Goal: Obtain resource: Download file/media

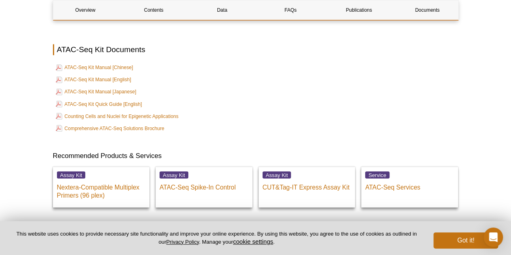
scroll to position [2188, 0]
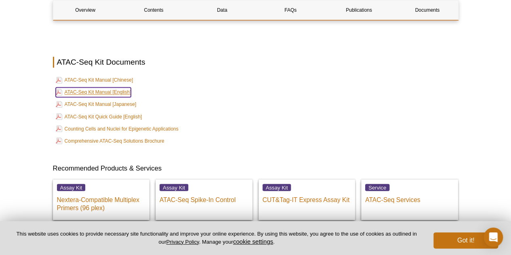
click at [94, 87] on link "ATAC-Seq Kit Manual [English]" at bounding box center [94, 92] width 76 height 10
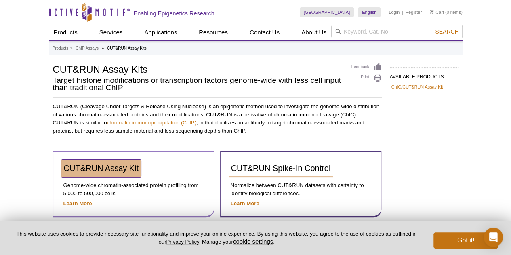
click at [120, 171] on span "CUT&RUN Assay Kit" at bounding box center [101, 168] width 75 height 9
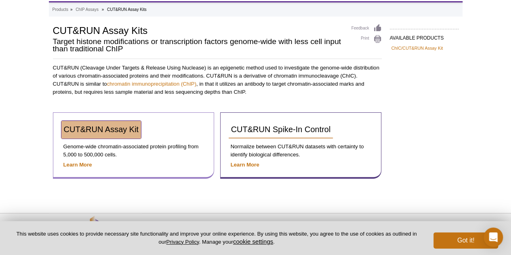
scroll to position [67, 0]
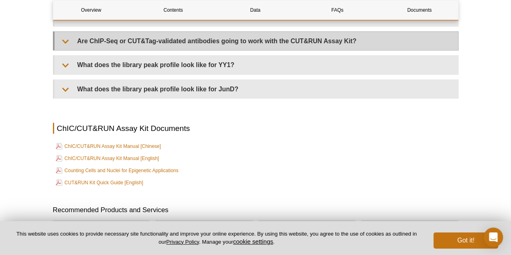
scroll to position [2723, 0]
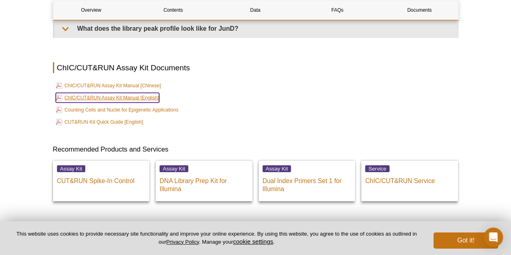
click at [117, 101] on link "ChIC/CUT&RUN Assay Kit Manual [English]" at bounding box center [107, 98] width 103 height 10
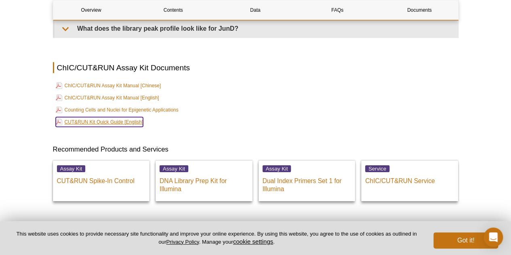
click at [95, 126] on link "CUT&RUN Kit Quick Guide [English]" at bounding box center [100, 122] width 88 height 10
